Goal: Transaction & Acquisition: Download file/media

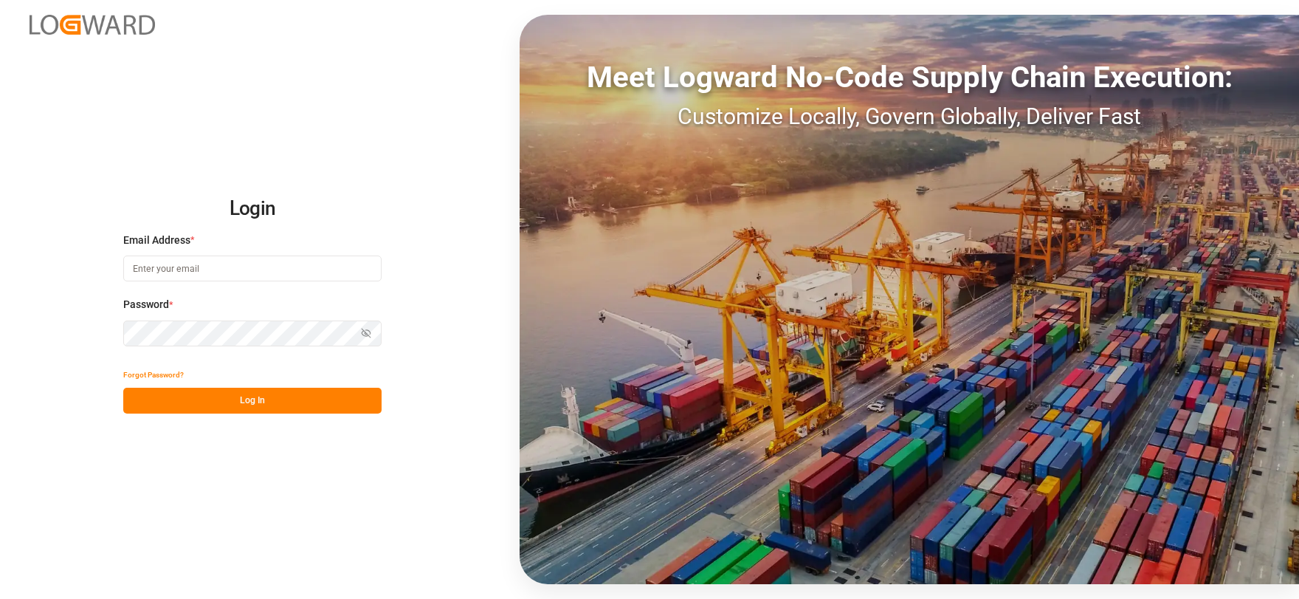
type input "[EMAIL_ADDRESS][DOMAIN_NAME]"
click at [269, 404] on button "Log In" at bounding box center [252, 401] width 258 height 26
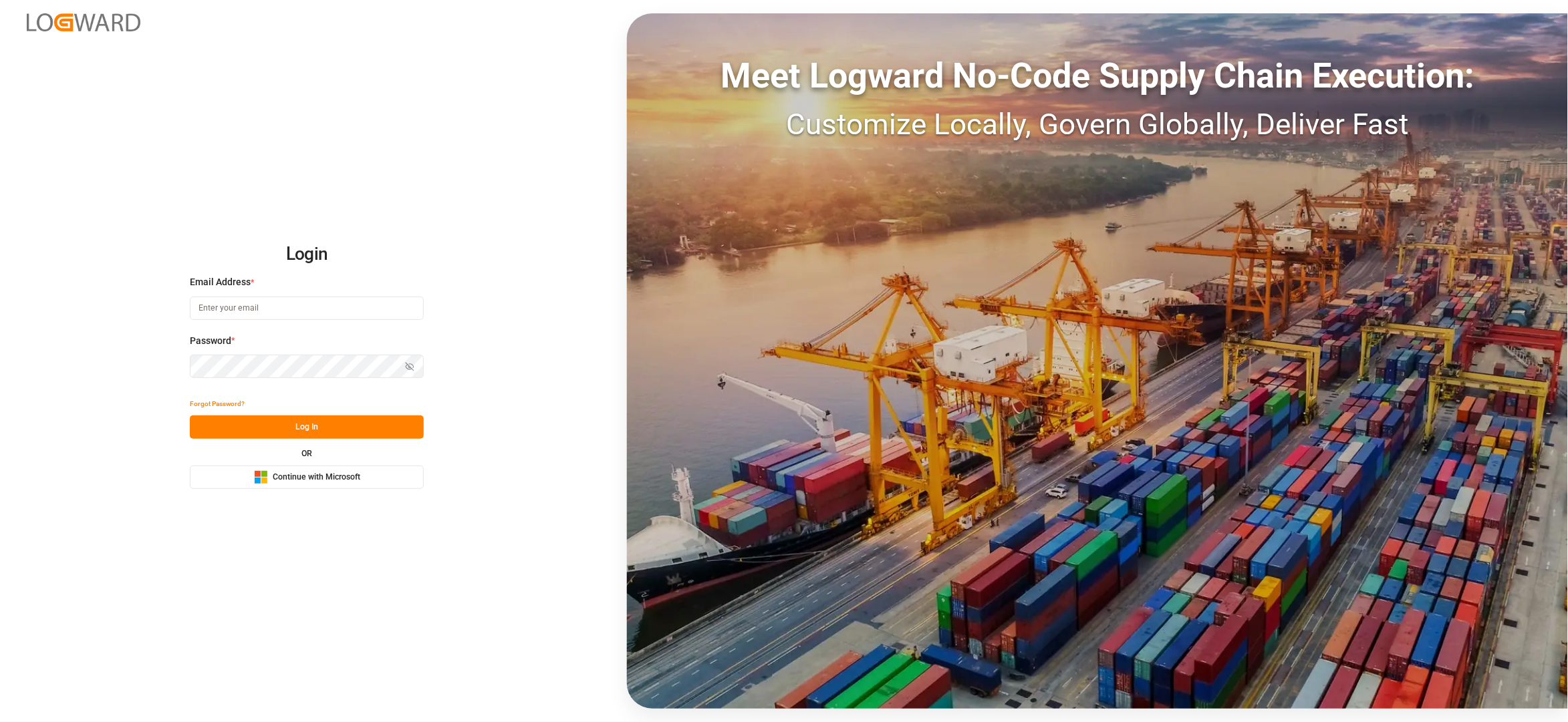
type input "[EMAIL_ADDRESS][DOMAIN_NAME]"
click at [350, 426] on button "Log In" at bounding box center [307, 427] width 234 height 24
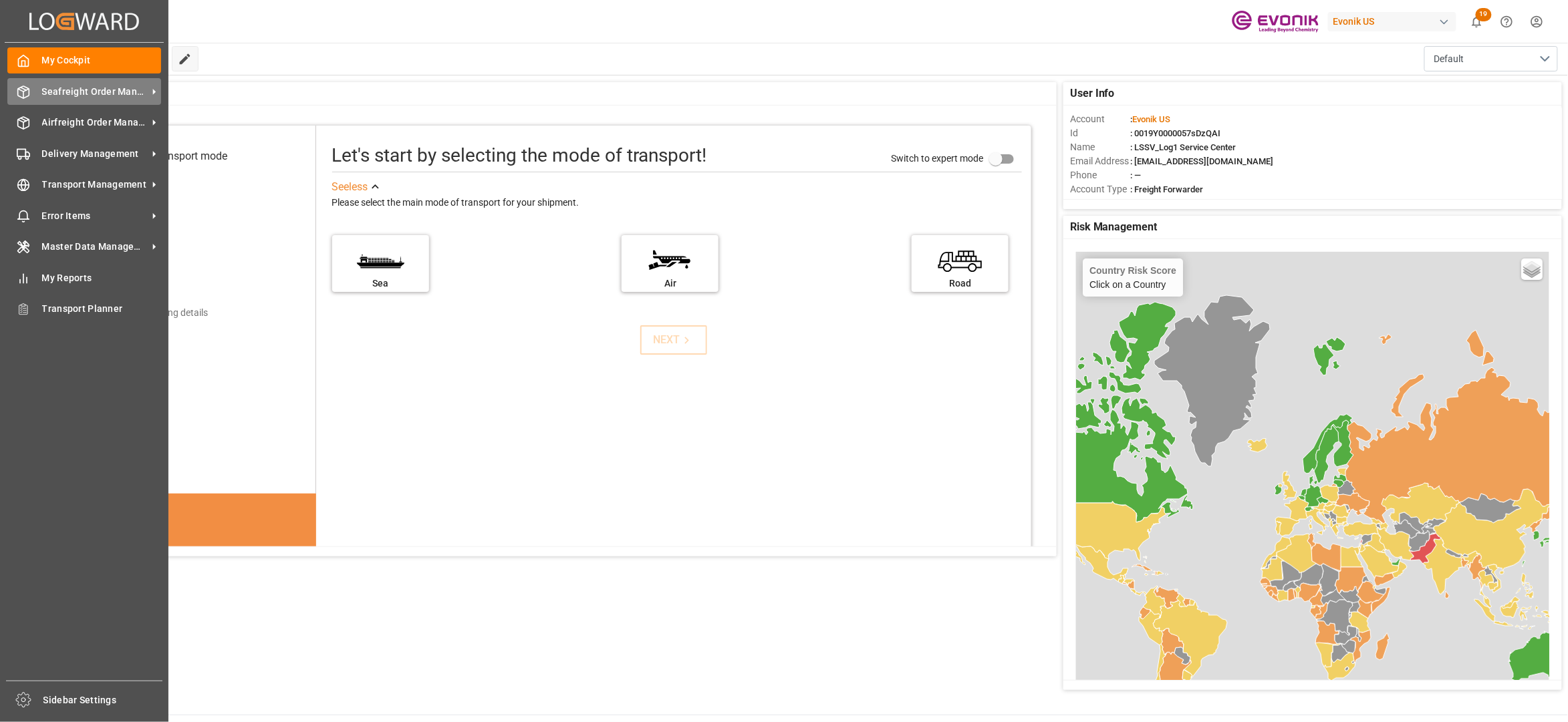
click at [62, 98] on span "Seafreight Order Management" at bounding box center [95, 92] width 106 height 14
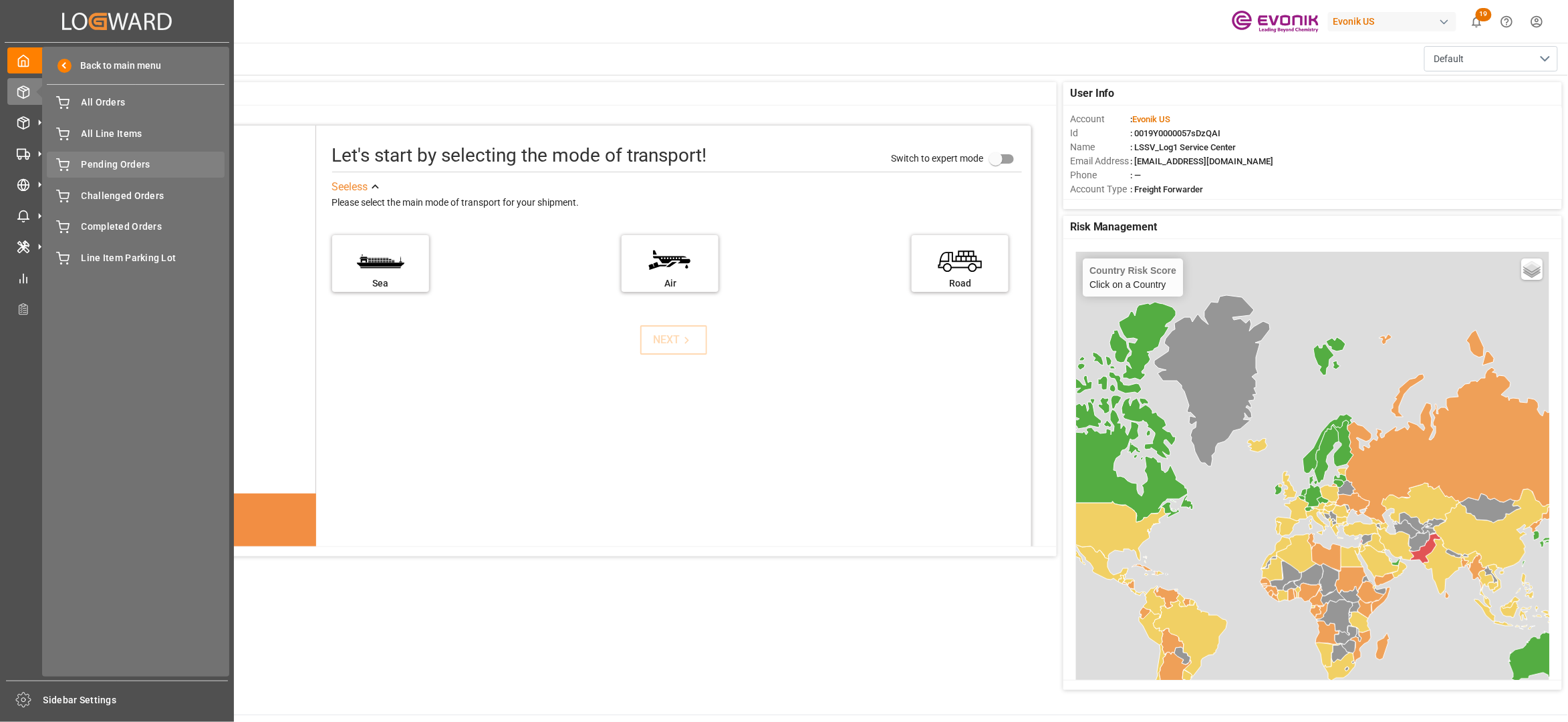
click at [92, 172] on div "Pending Orders Pending Orders" at bounding box center [136, 165] width 177 height 26
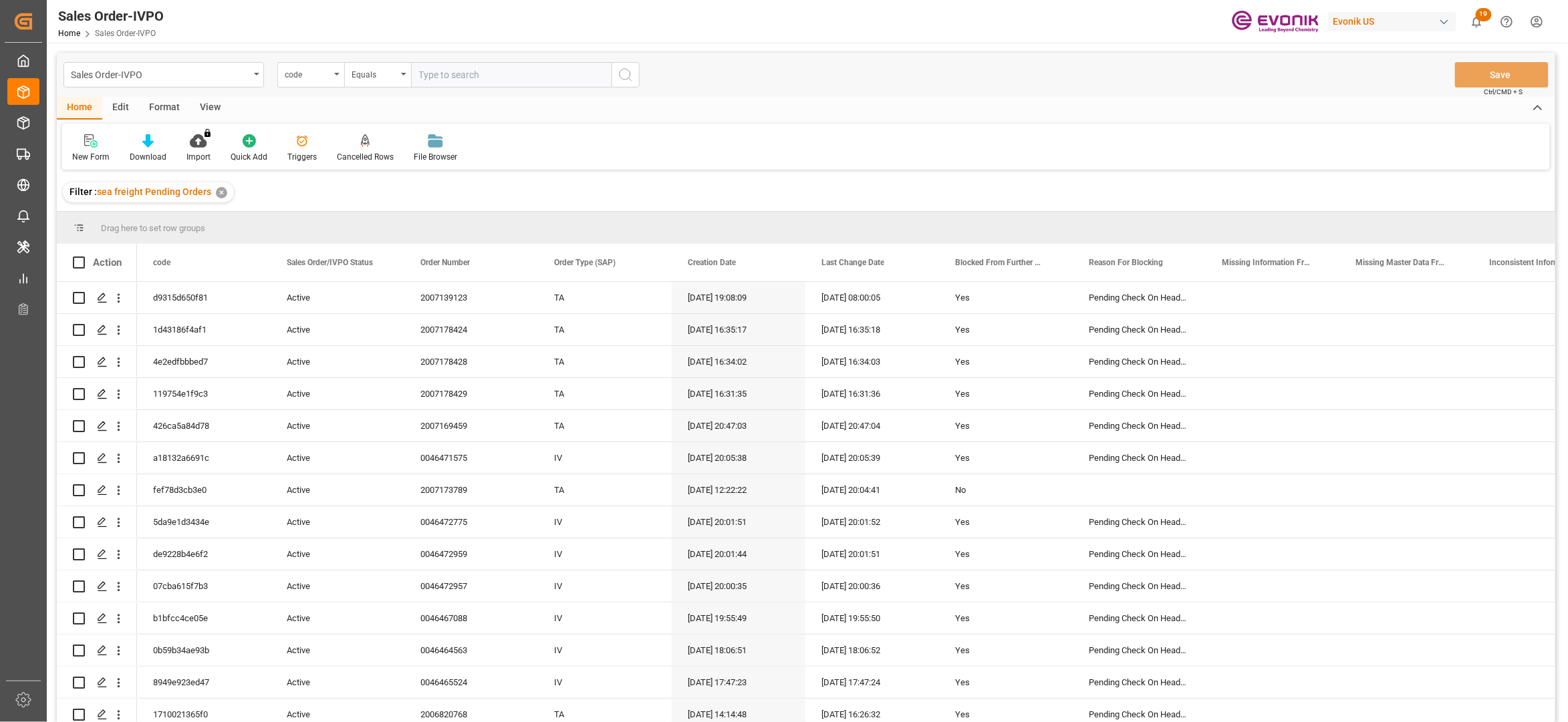
click at [206, 106] on div "View" at bounding box center [210, 108] width 41 height 23
click at [151, 151] on div "Standard Templates" at bounding box center [152, 157] width 67 height 12
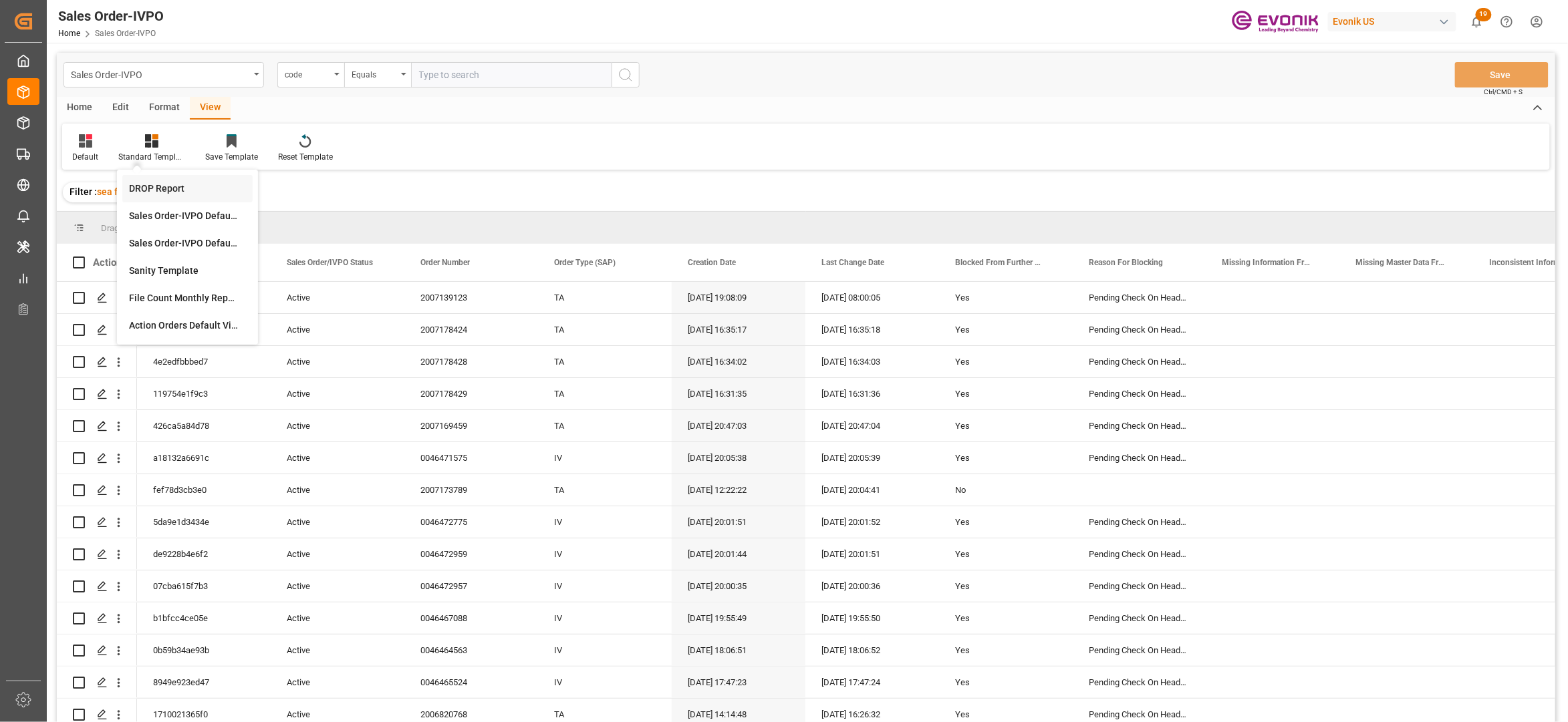
click at [172, 190] on div "DROP Report" at bounding box center [186, 189] width 117 height 14
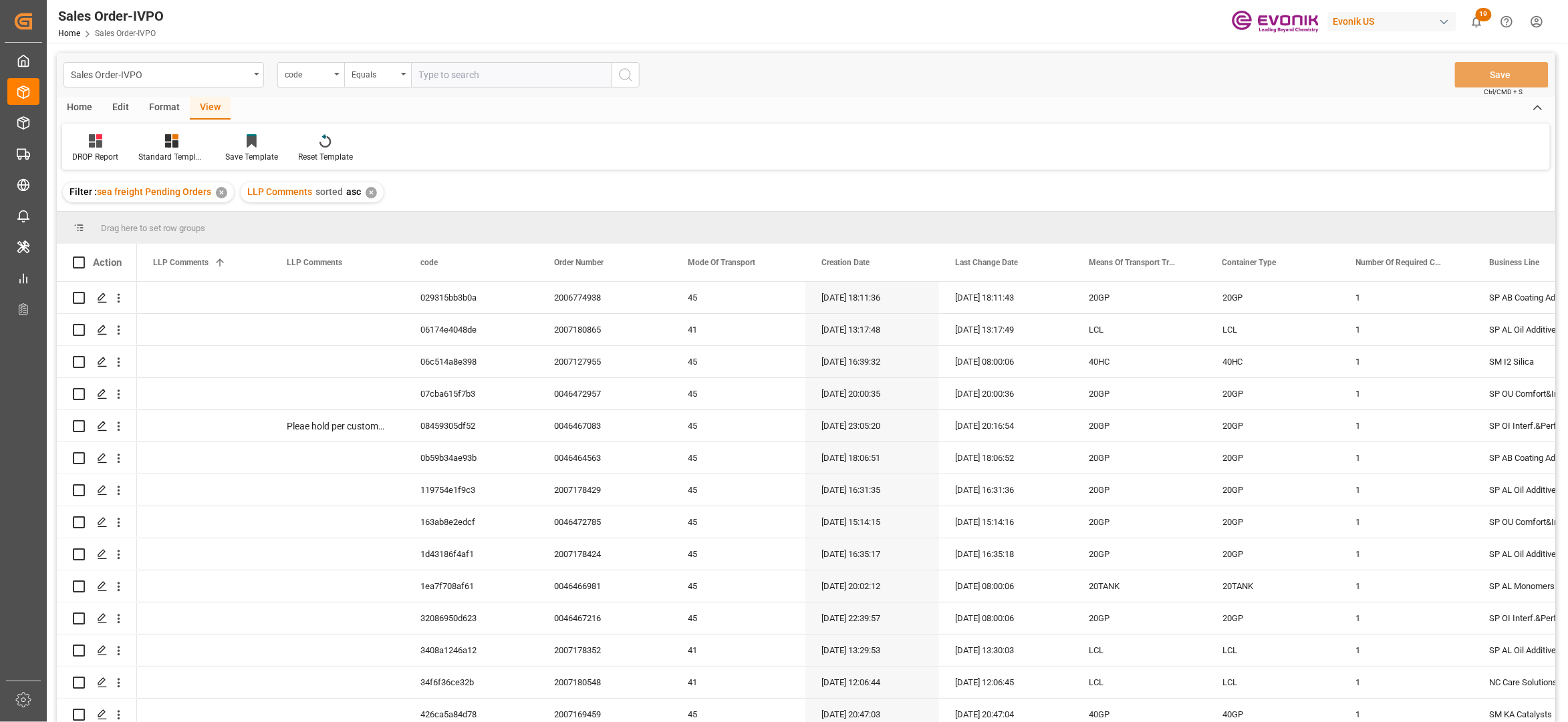
click at [81, 108] on div "Home" at bounding box center [80, 108] width 45 height 23
click at [152, 140] on icon at bounding box center [148, 140] width 12 height 14
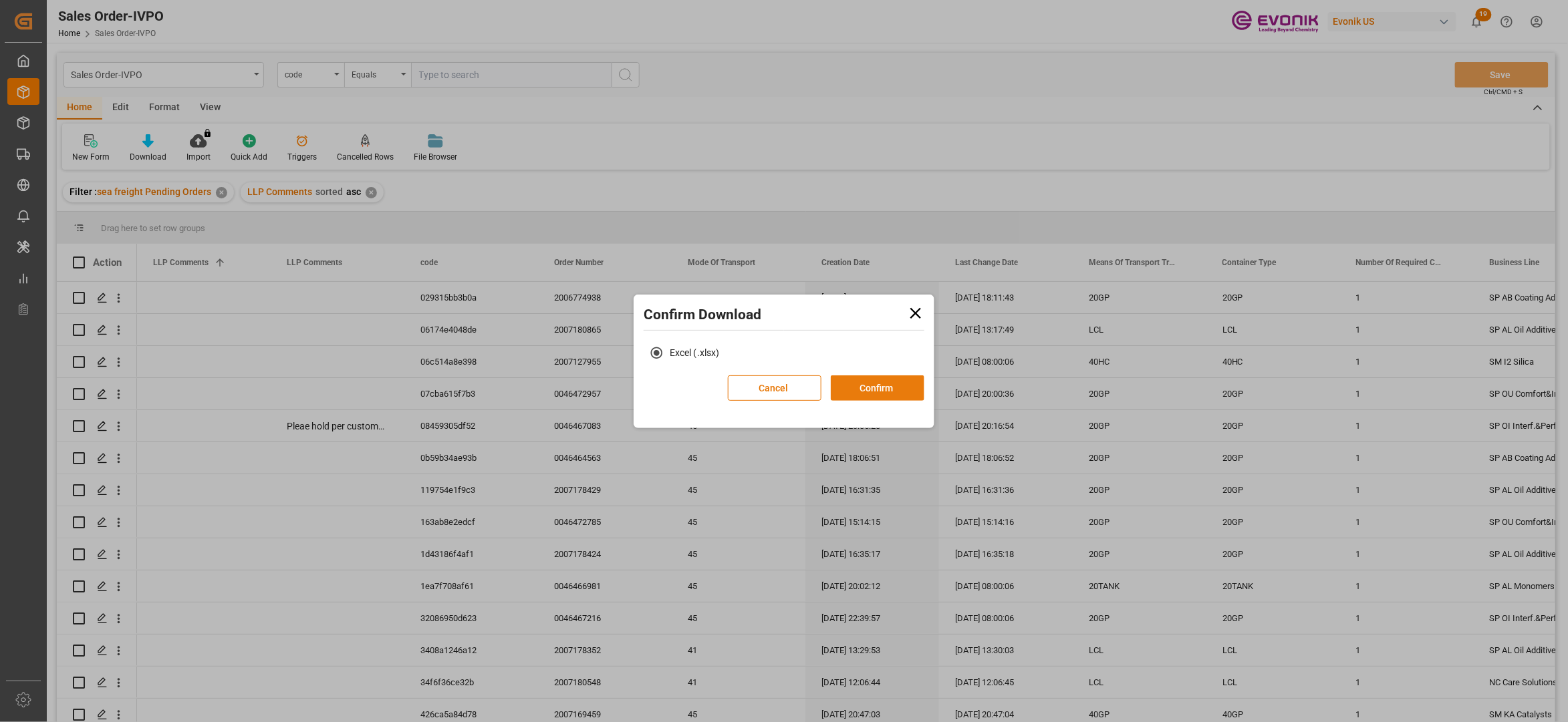
click at [880, 392] on button "Confirm" at bounding box center [876, 388] width 93 height 25
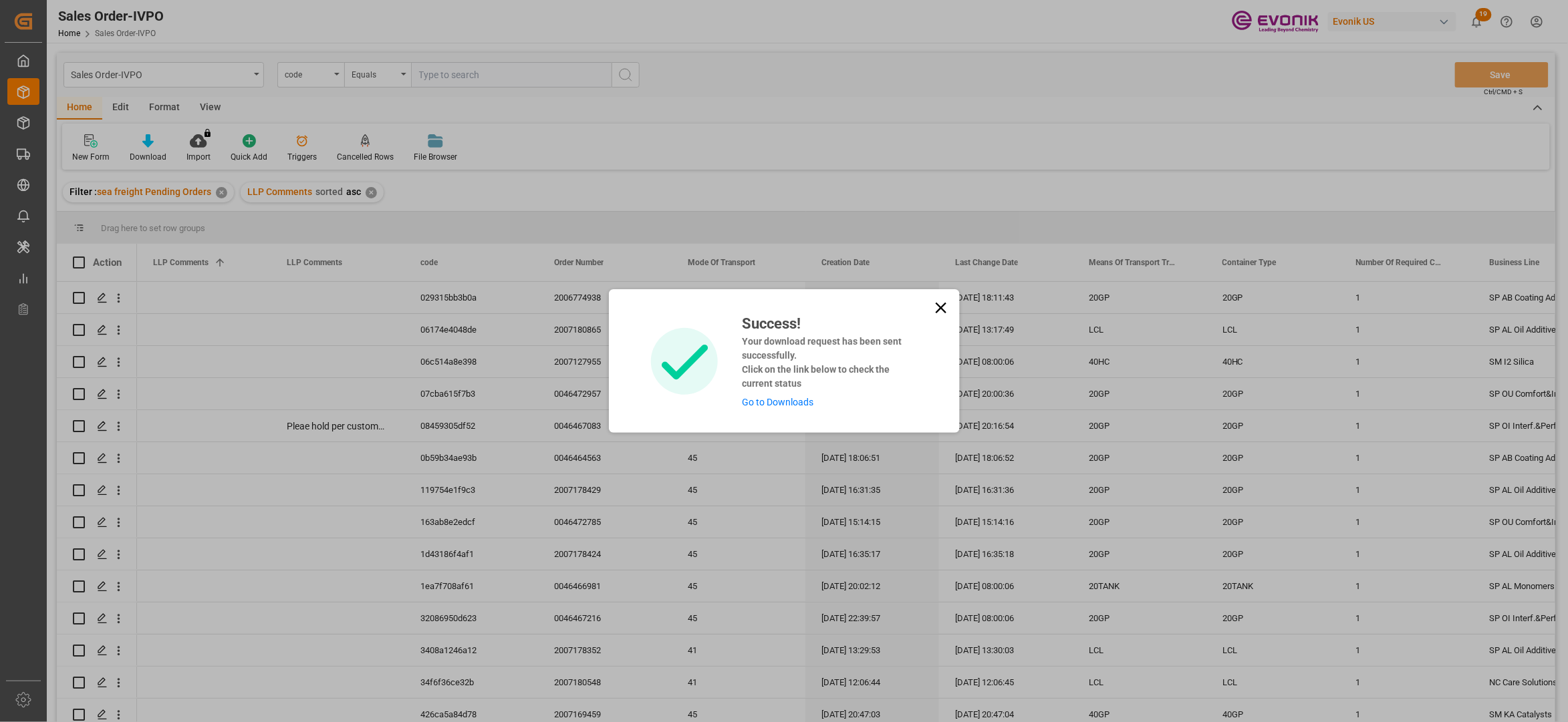
click at [802, 404] on link "Go to Downloads" at bounding box center [777, 402] width 72 height 11
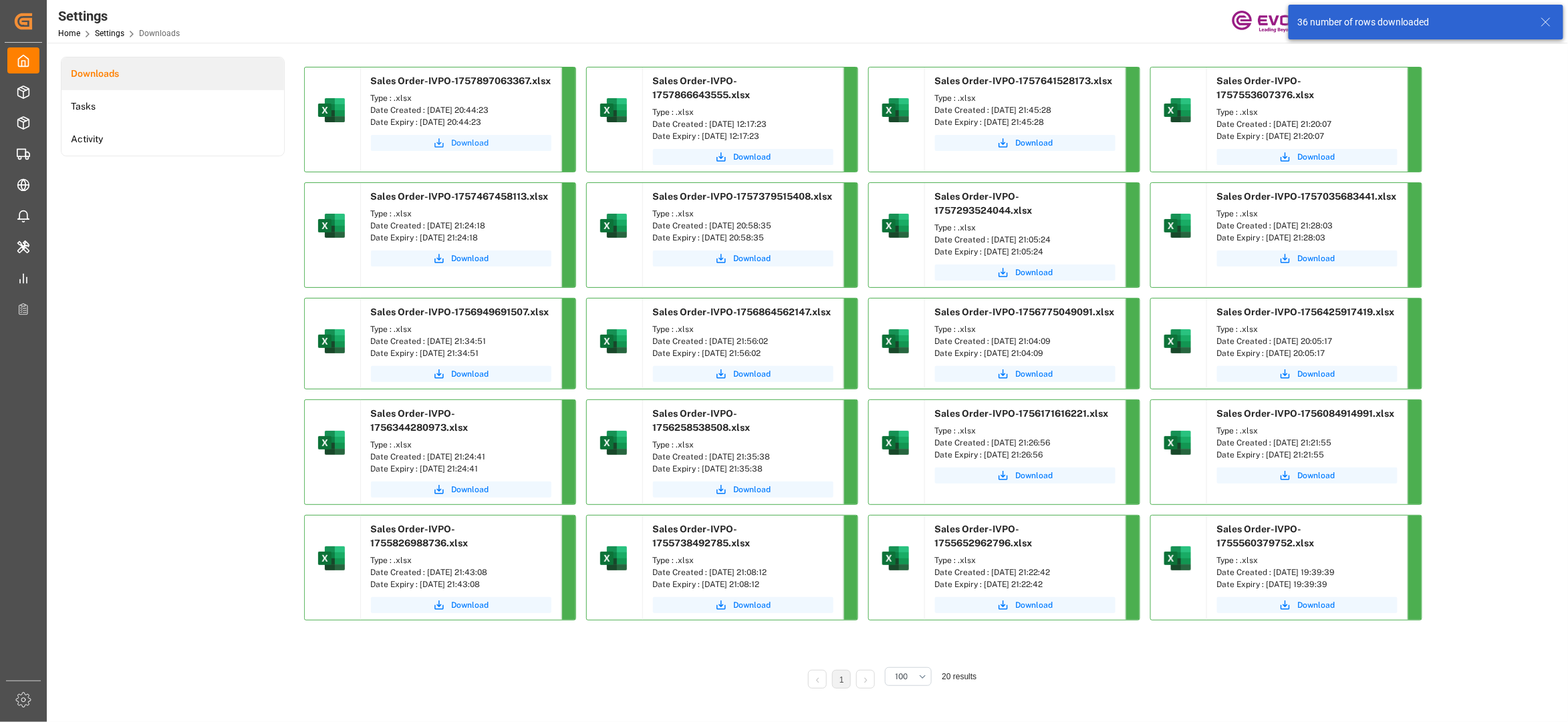
click at [464, 139] on span "Download" at bounding box center [470, 142] width 37 height 12
click at [474, 147] on span "Download" at bounding box center [470, 142] width 37 height 12
